Goal: Use online tool/utility

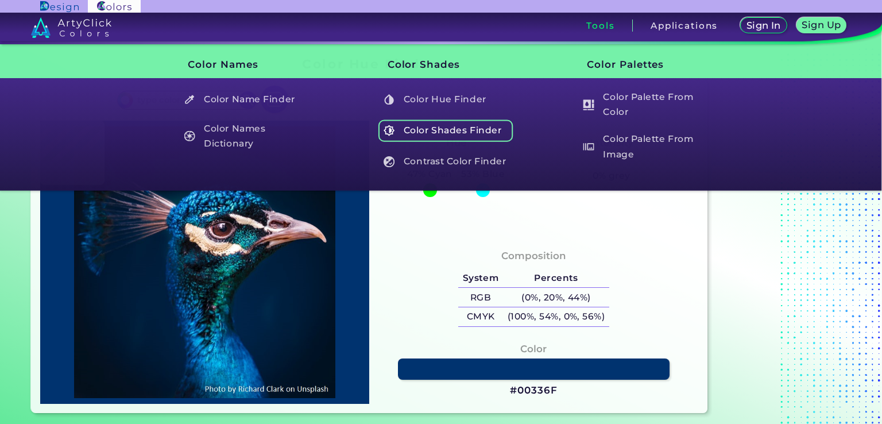
click at [453, 124] on h5 "Color Shades Finder" at bounding box center [445, 130] width 135 height 22
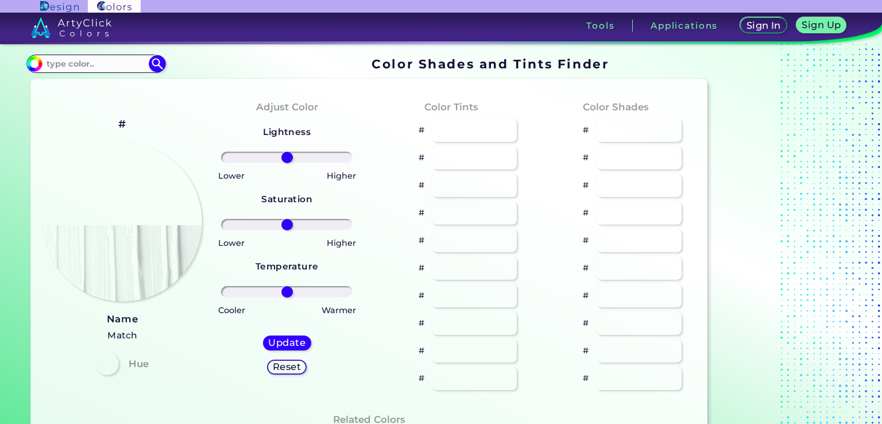
type input "#70e6d2"
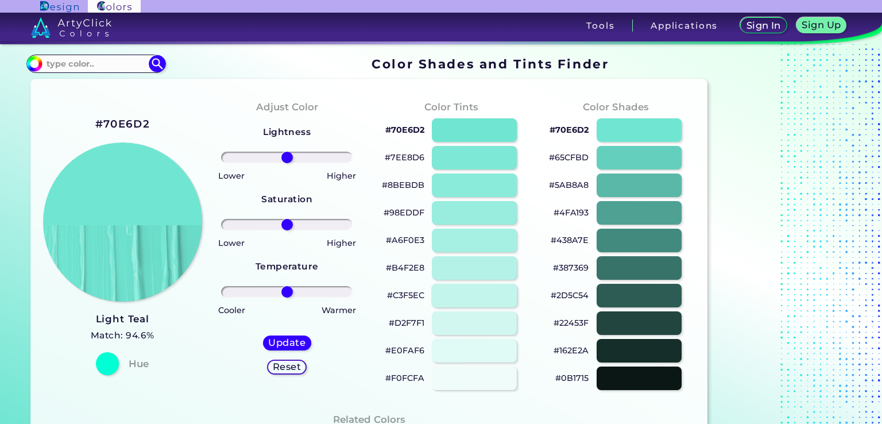
scroll to position [287, 0]
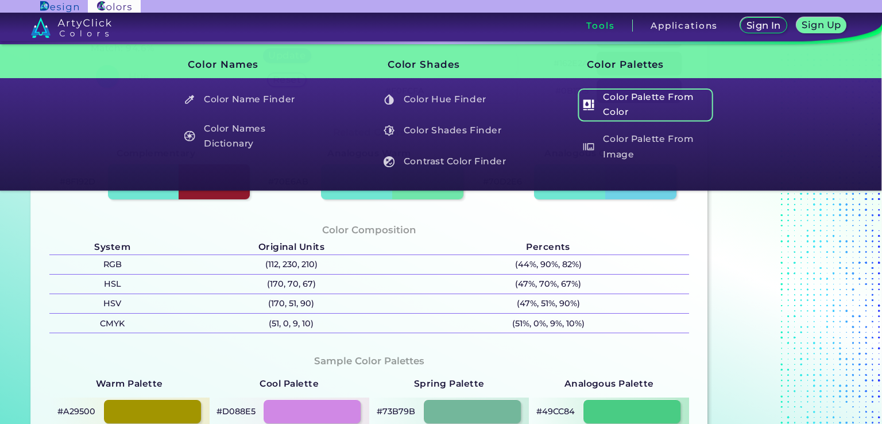
click at [590, 97] on h5 "Color Palette From Color" at bounding box center [645, 104] width 135 height 33
